Goal: Navigation & Orientation: Find specific page/section

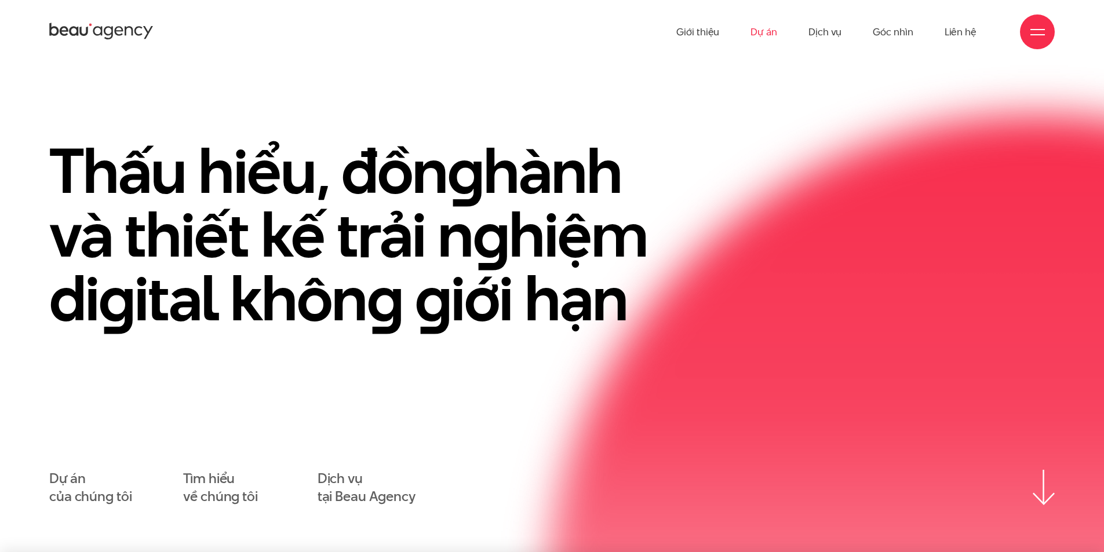
click at [775, 34] on link "Dự án" at bounding box center [763, 32] width 27 height 64
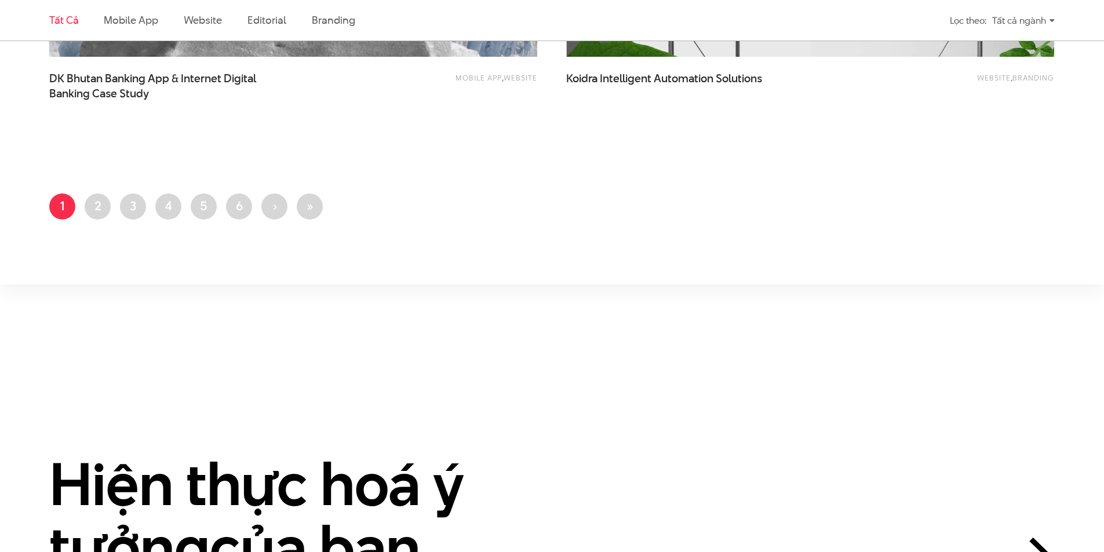
scroll to position [3013, 0]
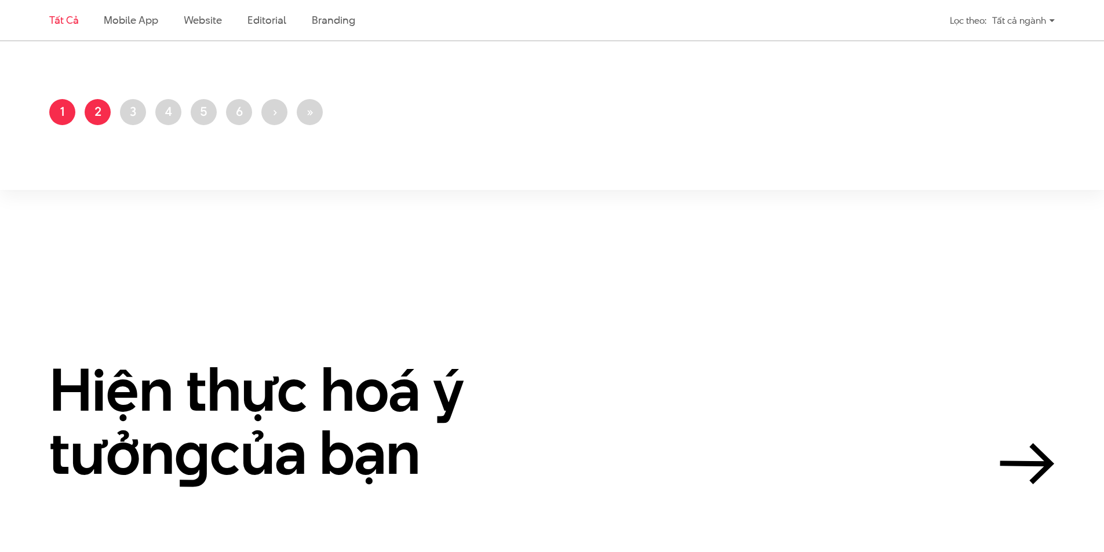
click at [104, 119] on link "Trang 2" at bounding box center [98, 112] width 26 height 26
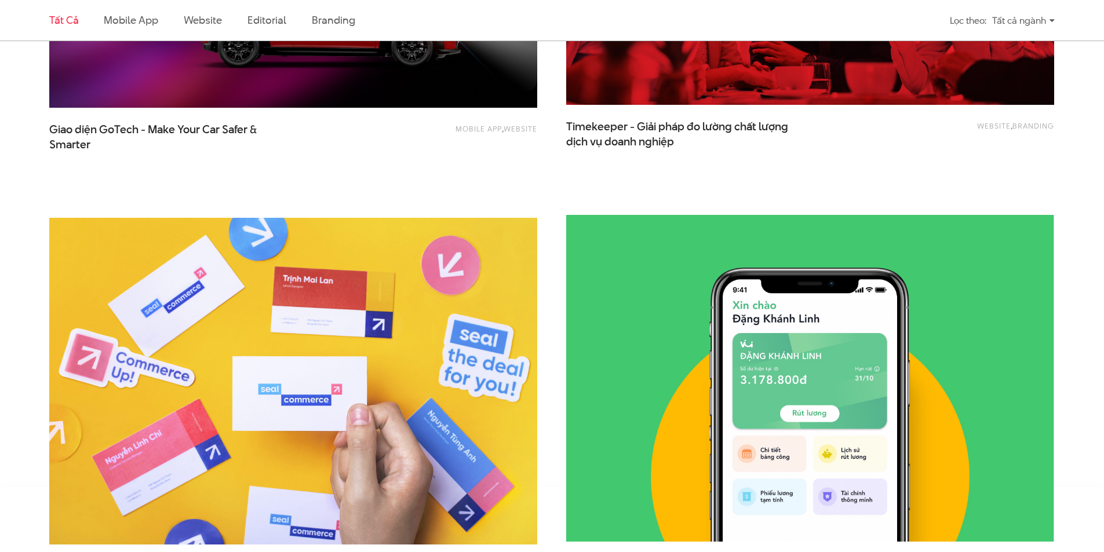
scroll to position [2723, 0]
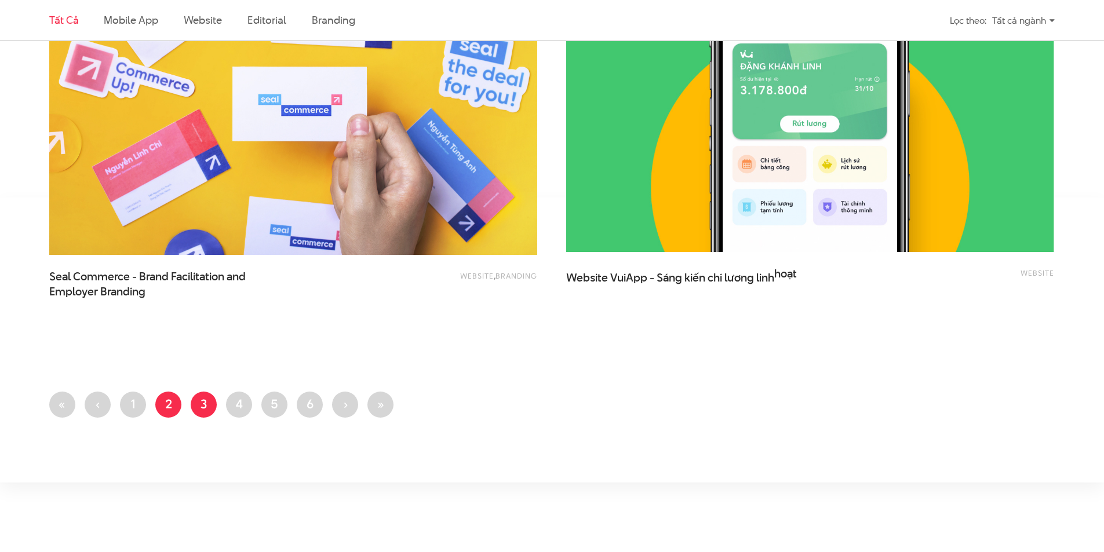
click at [203, 400] on link "Trang 3" at bounding box center [204, 405] width 26 height 26
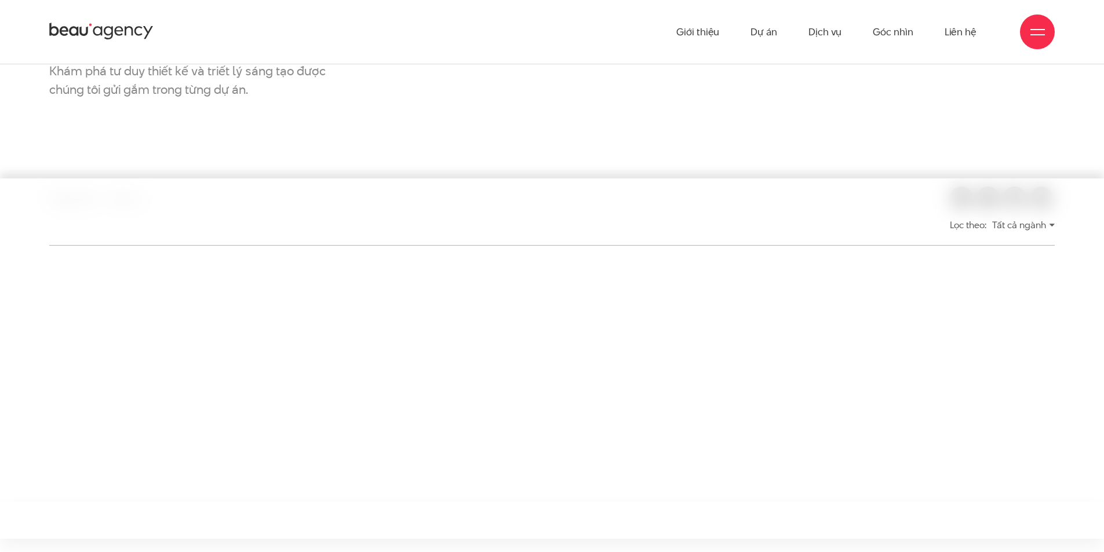
scroll to position [174, 0]
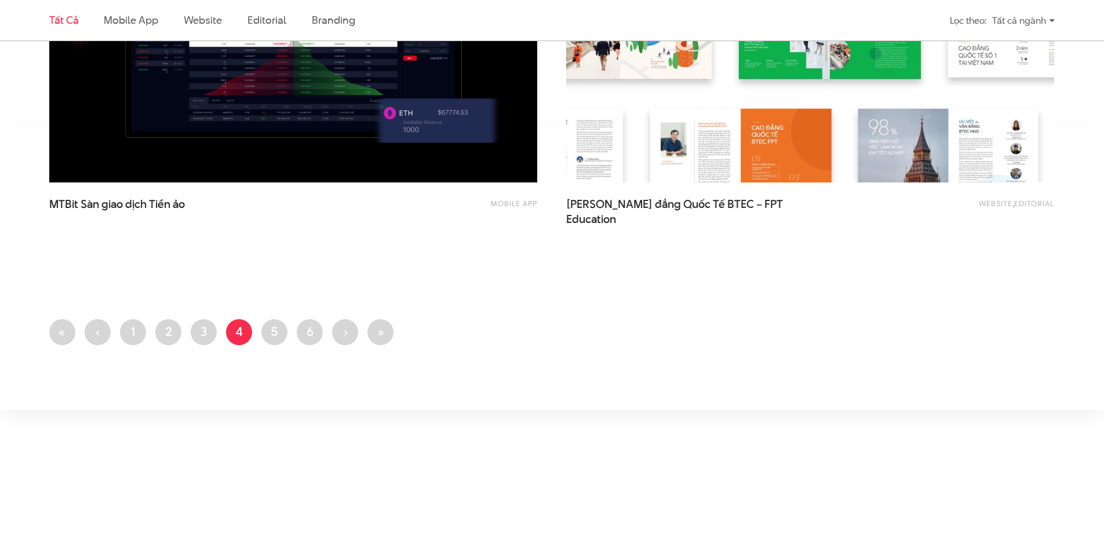
scroll to position [2897, 0]
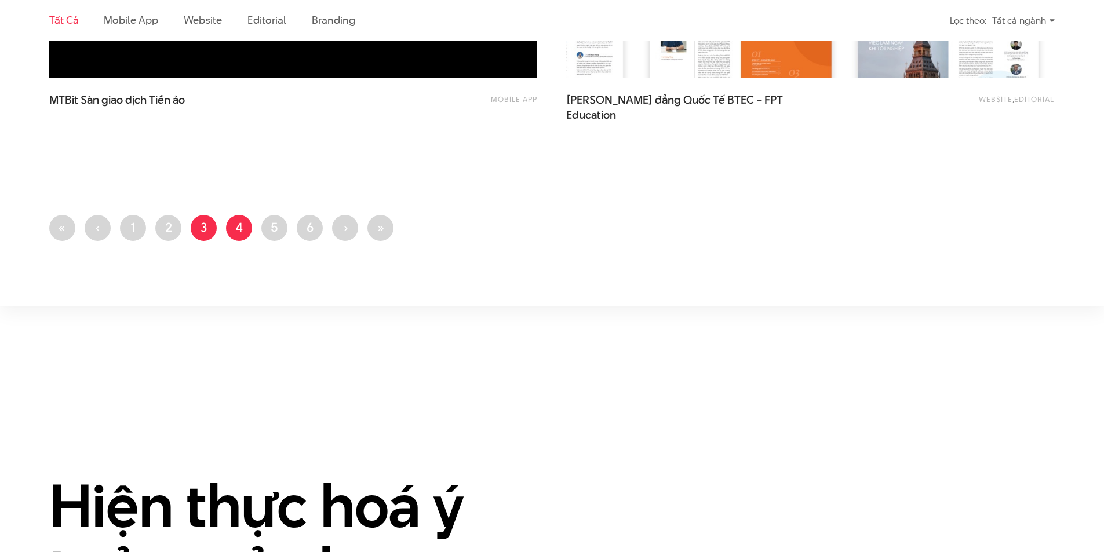
click at [208, 223] on link "Trang 3" at bounding box center [204, 228] width 26 height 26
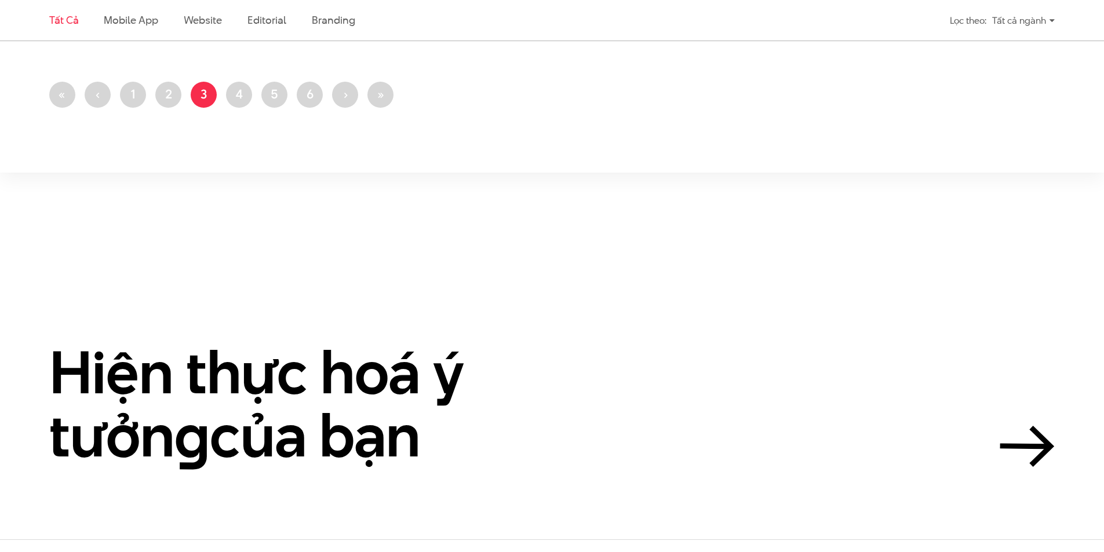
scroll to position [2955, 0]
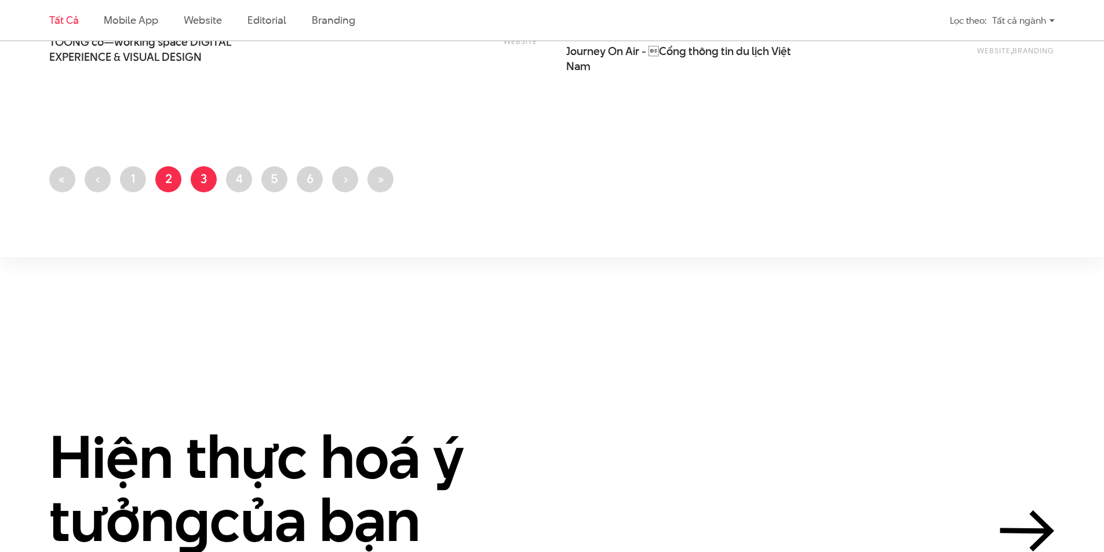
click at [169, 176] on link "Trang 2" at bounding box center [168, 179] width 26 height 26
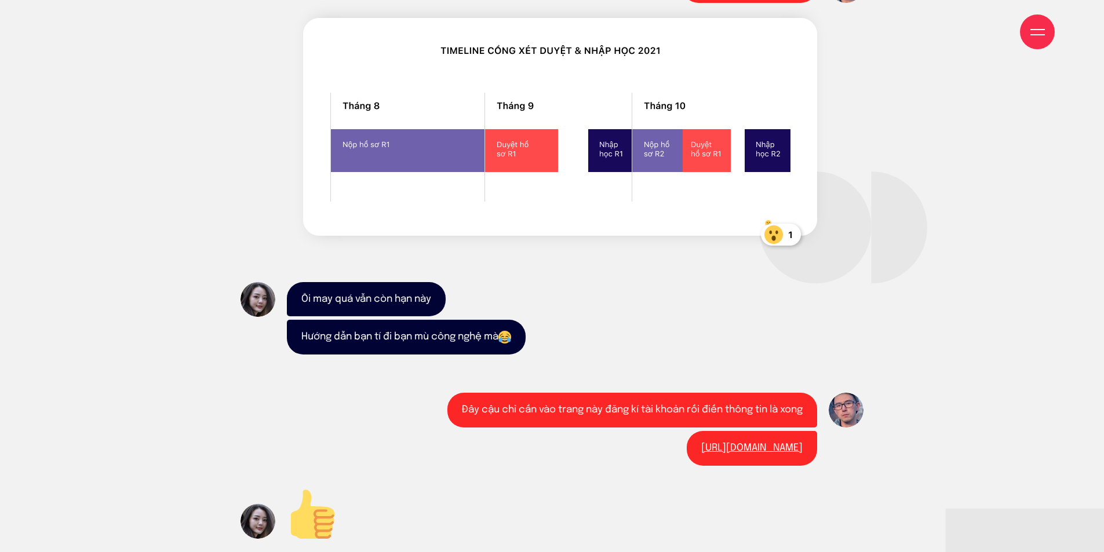
scroll to position [2781, 0]
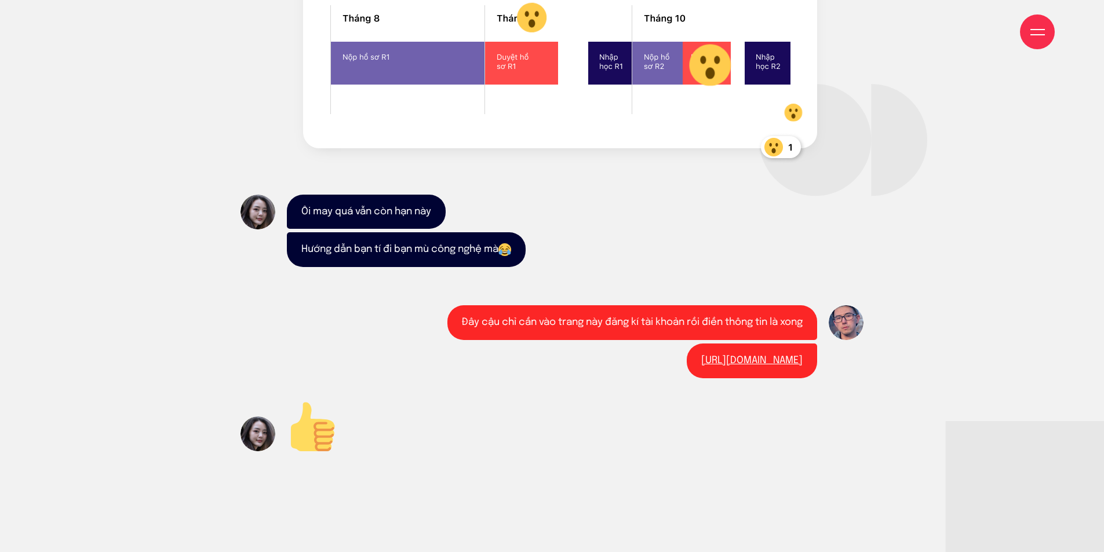
click at [787, 146] on img at bounding box center [781, 148] width 49 height 31
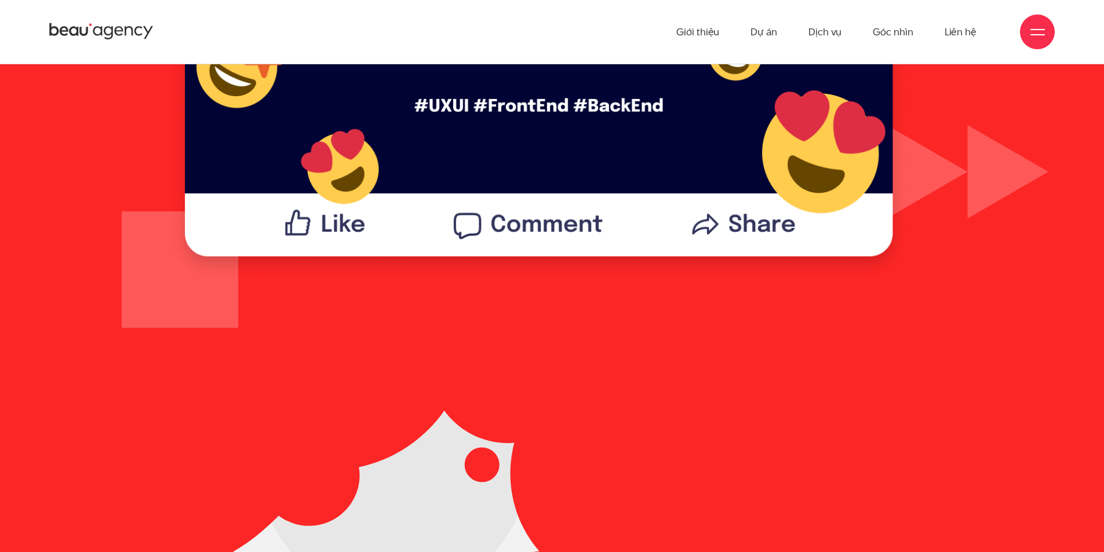
scroll to position [0, 0]
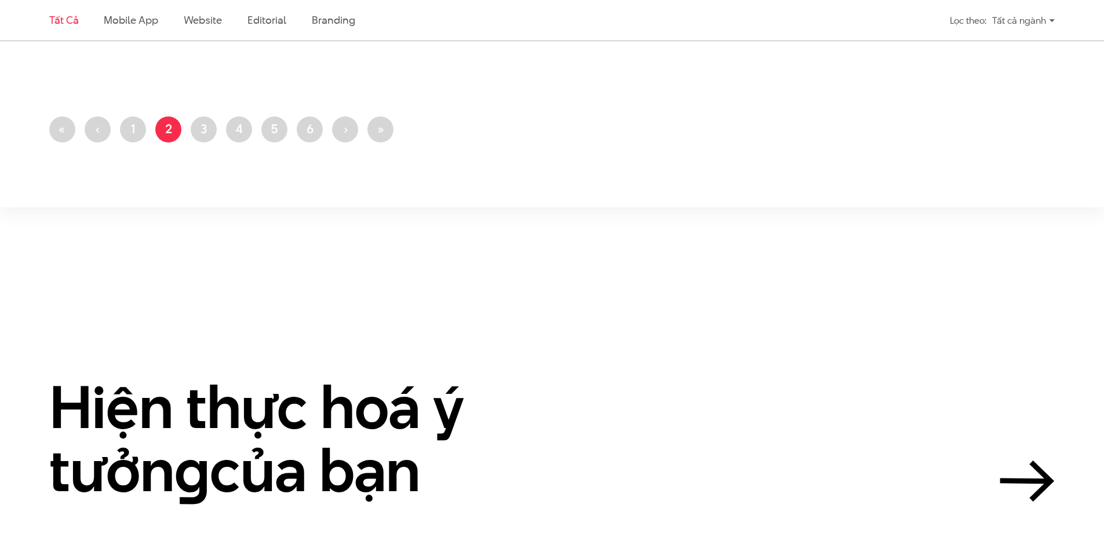
scroll to position [3128, 0]
